Goal: Use online tool/utility: Utilize a website feature to perform a specific function

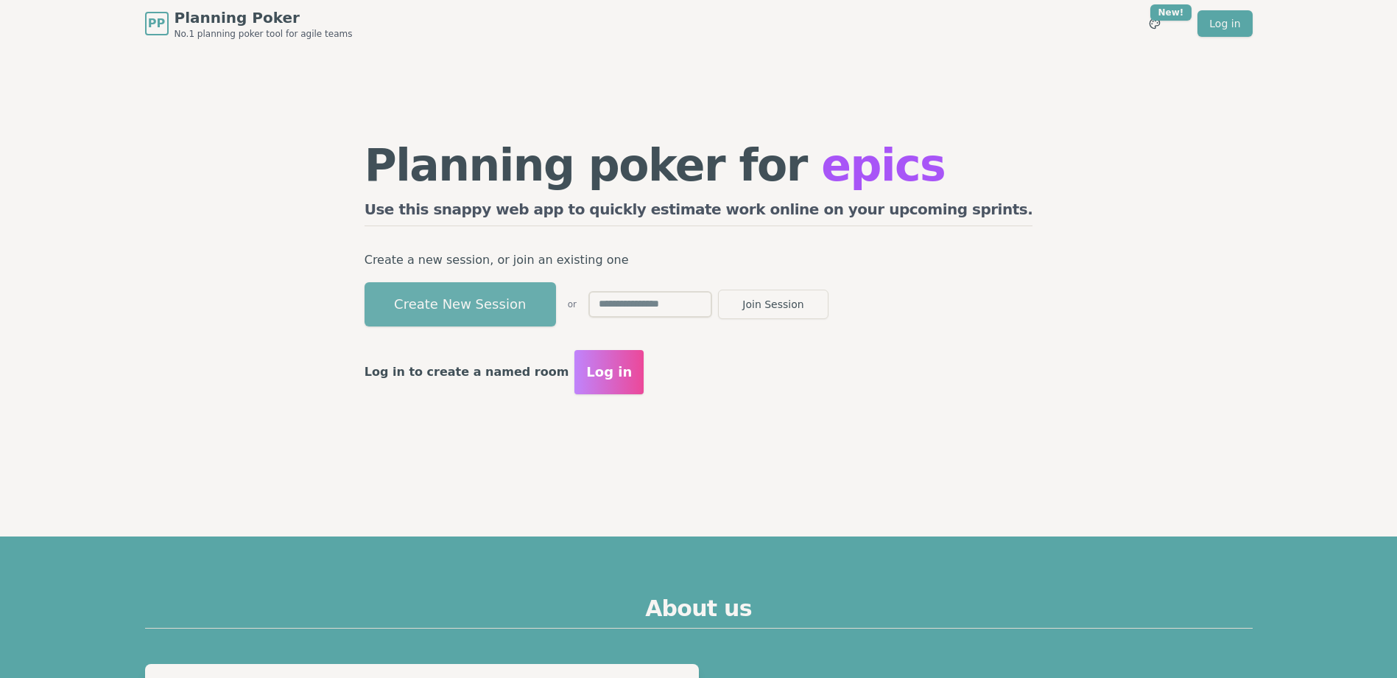
click at [517, 304] on button "Create New Session" at bounding box center [461, 304] width 192 height 44
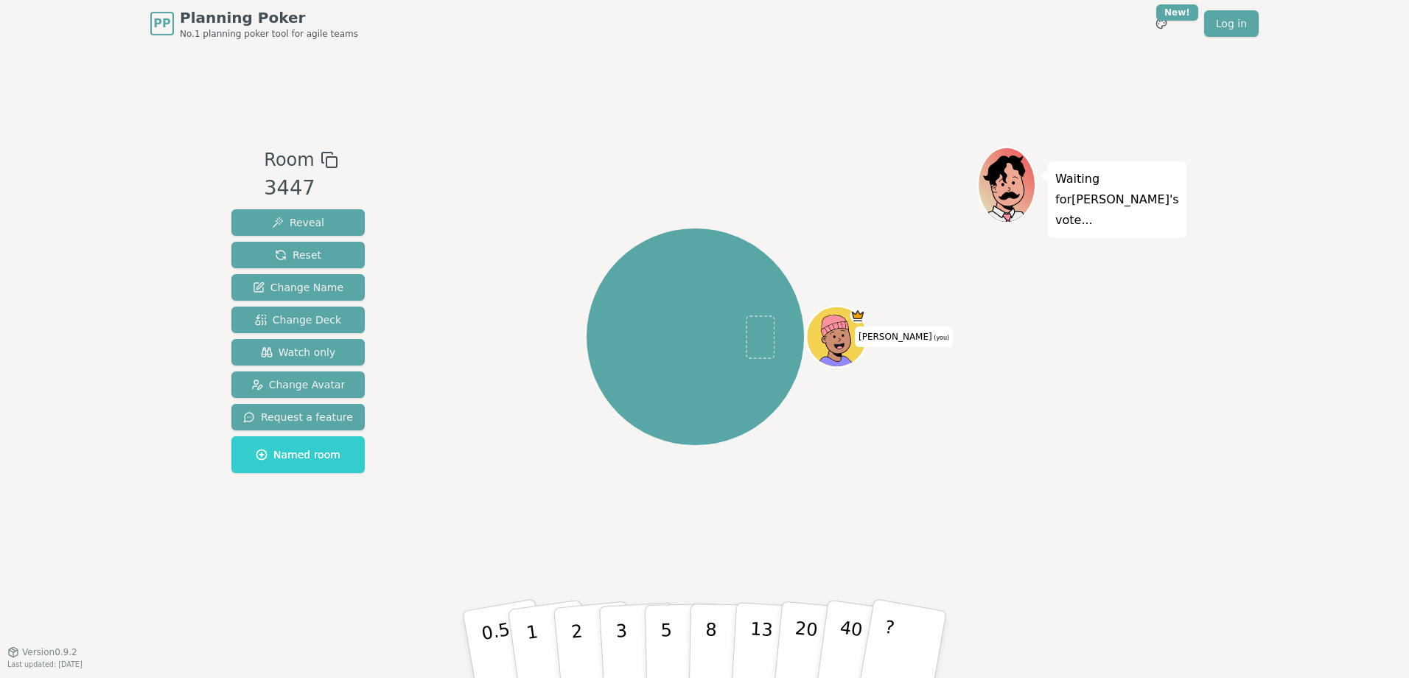
click at [321, 162] on icon at bounding box center [329, 160] width 18 height 18
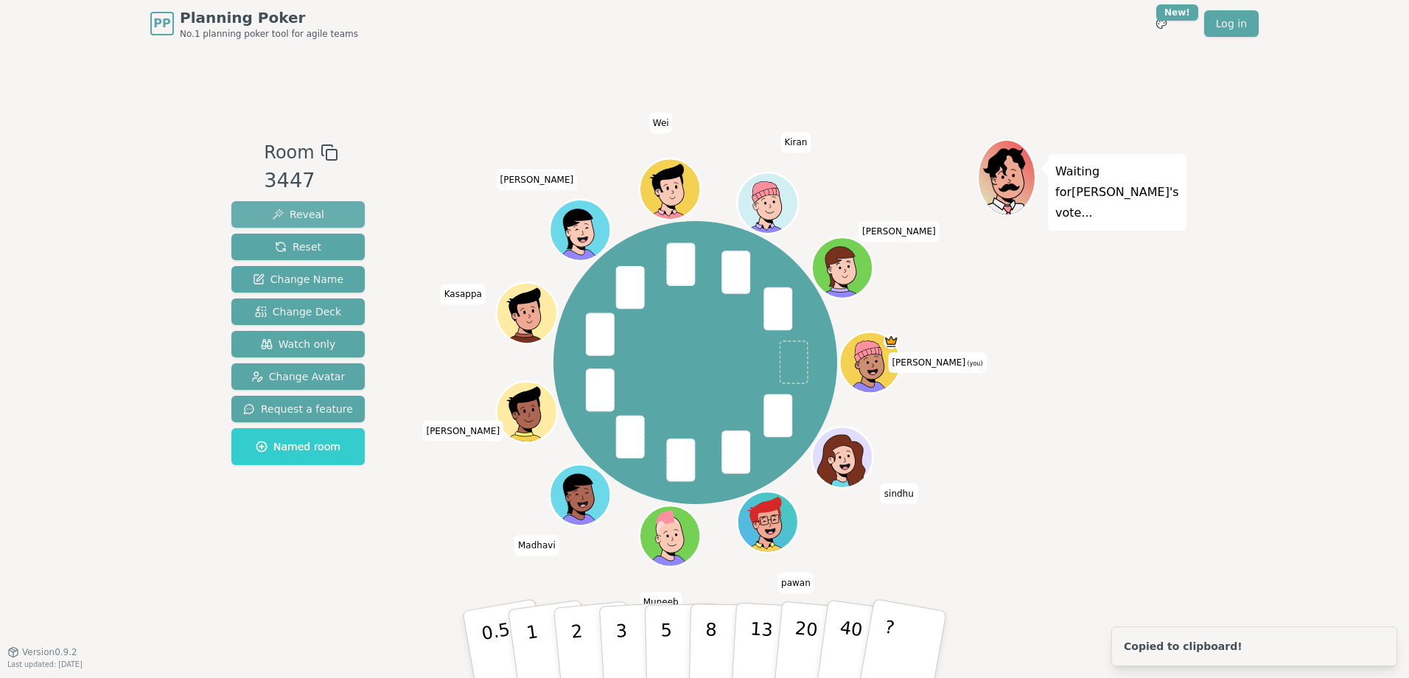
click at [288, 210] on span "Reveal" at bounding box center [298, 214] width 52 height 15
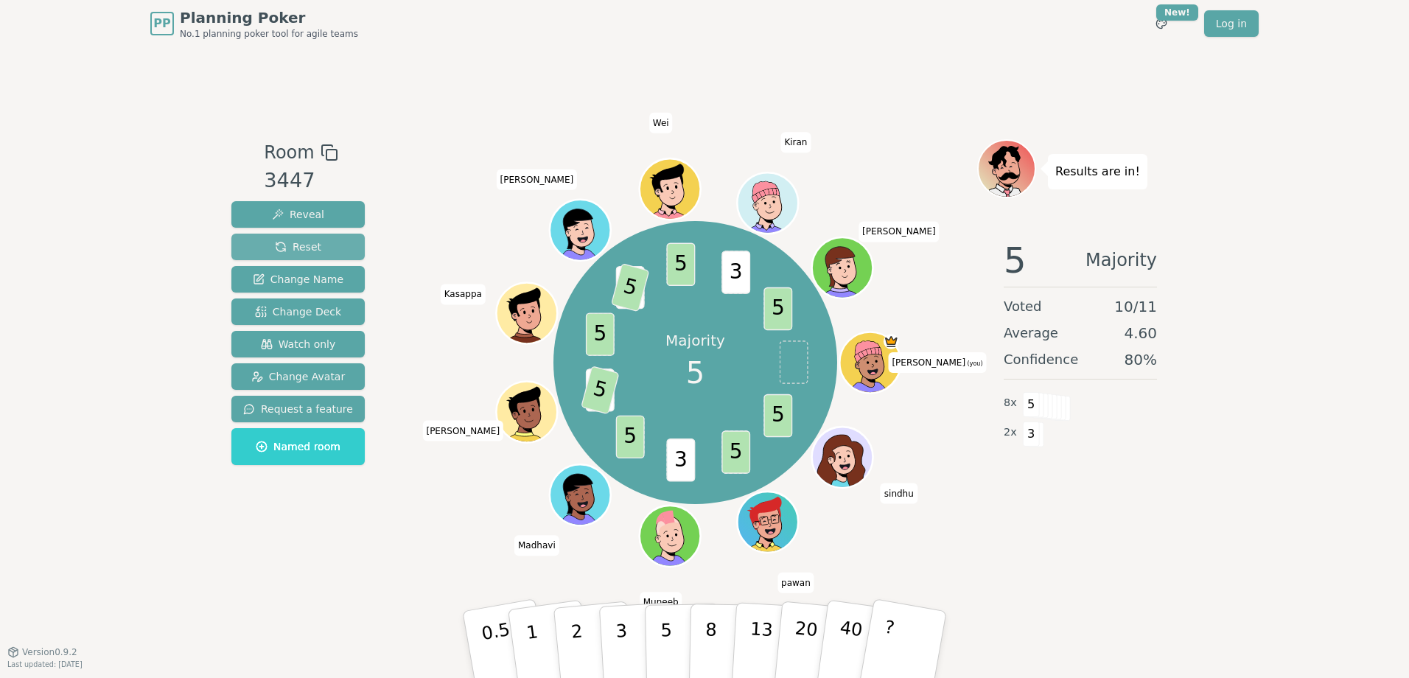
click at [297, 240] on span "Reset" at bounding box center [298, 246] width 46 height 15
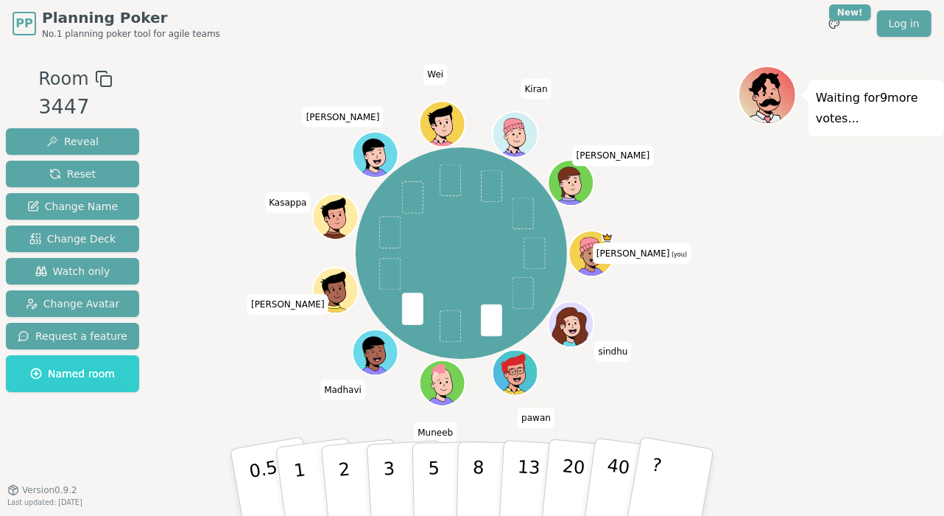
click at [944, 469] on html "PP Planning Poker No.1 planning poker tool for agile teams Toggle theme New! Lo…" at bounding box center [472, 258] width 944 height 516
click at [298, 384] on div "[PERSON_NAME] (you) sindhu pawan [PERSON_NAME] [PERSON_NAME] [PERSON_NAME] [PER…" at bounding box center [462, 253] width 554 height 322
click at [295, 386] on div "[PERSON_NAME] (you) sindhu pawan [PERSON_NAME] [PERSON_NAME] [PERSON_NAME] [PER…" at bounding box center [462, 253] width 554 height 322
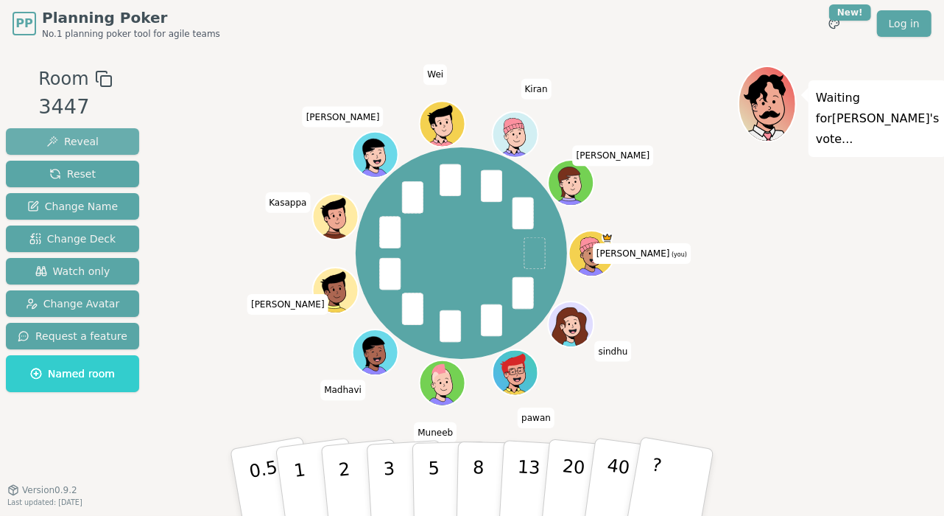
click at [65, 141] on span "Reveal" at bounding box center [72, 141] width 52 height 15
